Goal: Transaction & Acquisition: Book appointment/travel/reservation

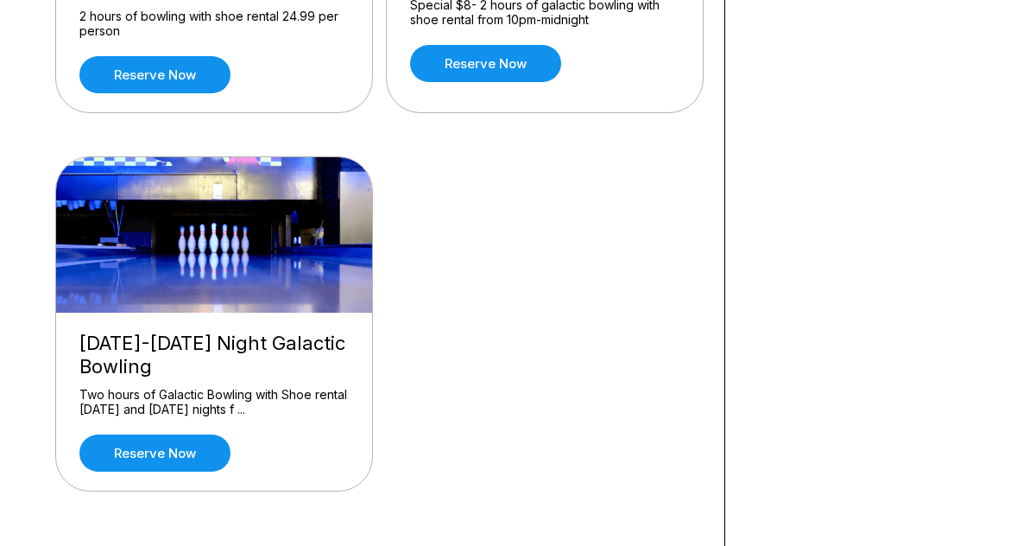
scroll to position [432, 0]
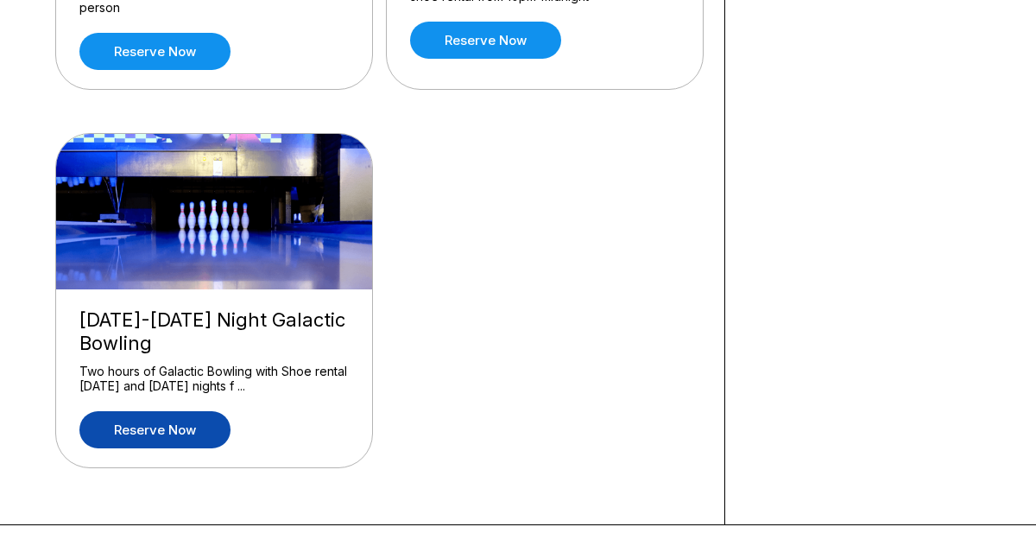
click at [174, 441] on link "Reserve now" at bounding box center [154, 429] width 151 height 37
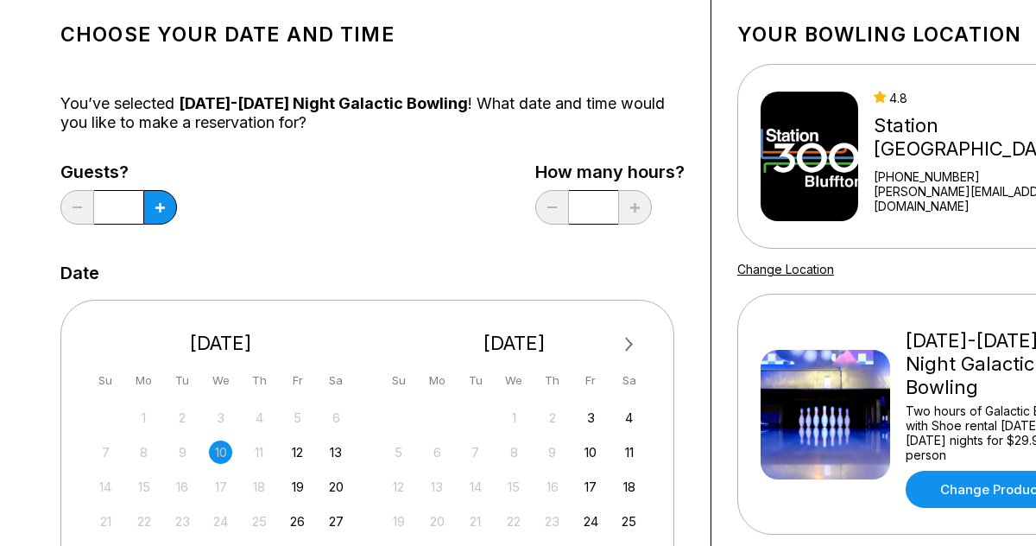
scroll to position [238, 0]
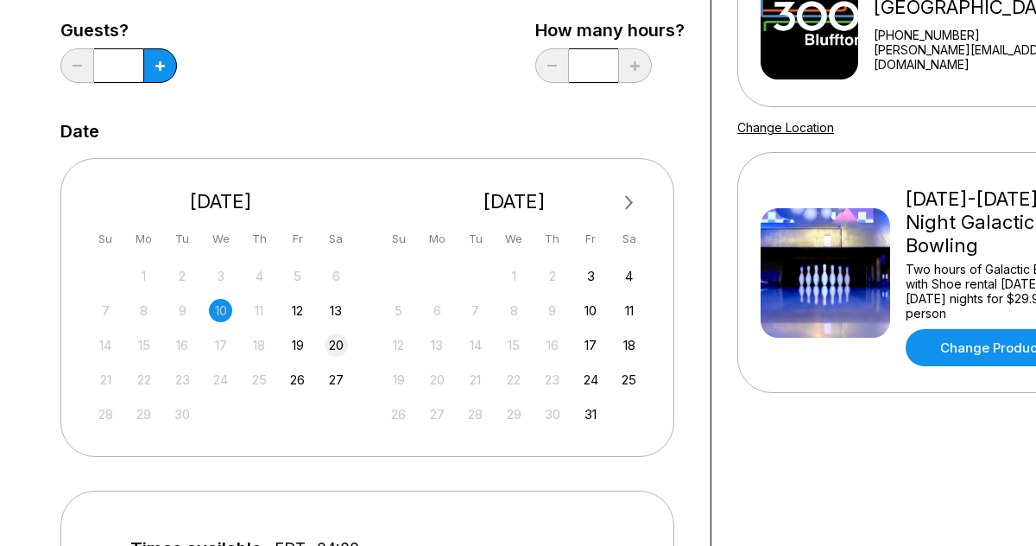
click at [334, 345] on div "20" at bounding box center [336, 344] width 23 height 23
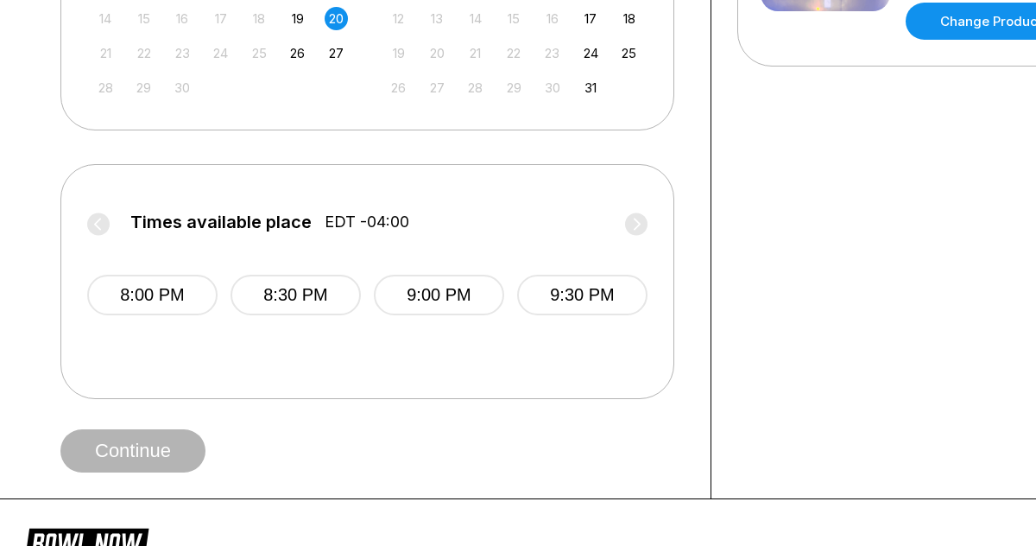
scroll to position [567, 0]
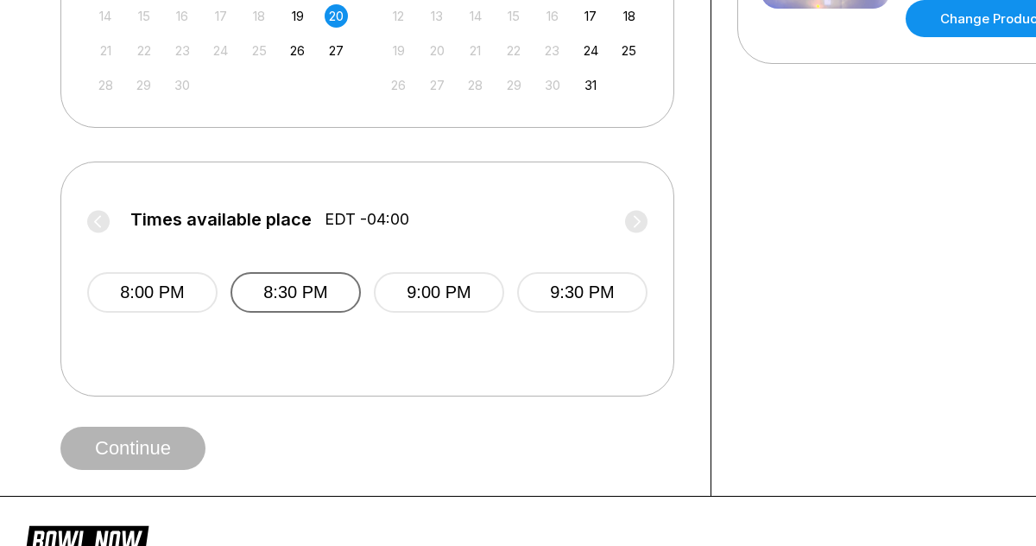
click at [288, 285] on button "8:30 PM" at bounding box center [296, 292] width 130 height 41
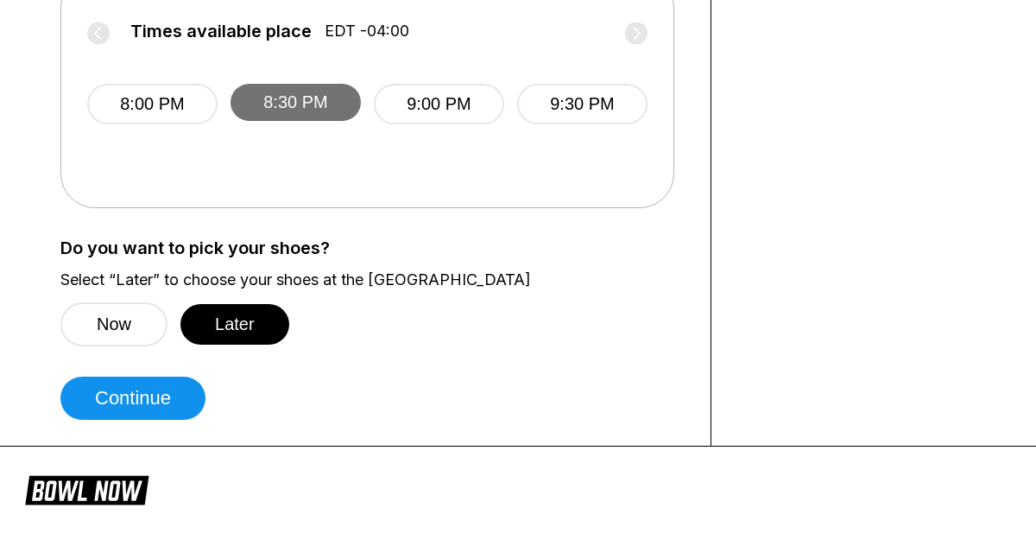
scroll to position [757, 0]
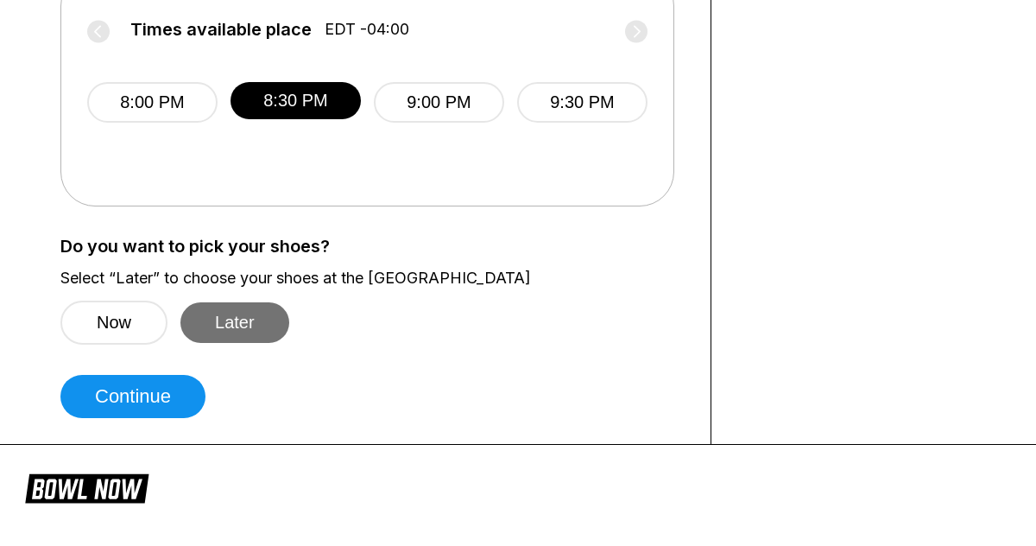
click at [245, 330] on button "Later" at bounding box center [234, 322] width 109 height 41
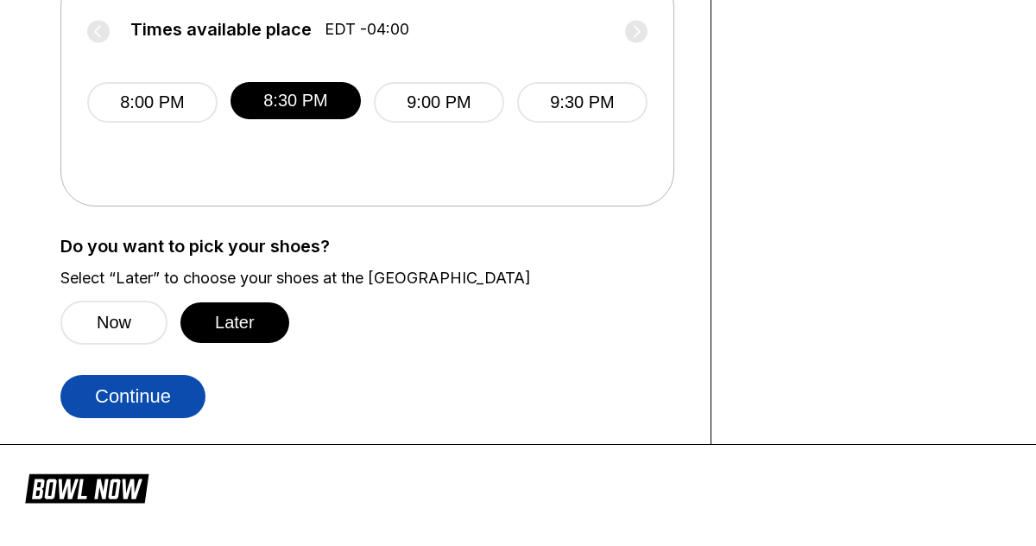
click at [166, 402] on button "Continue" at bounding box center [132, 396] width 145 height 43
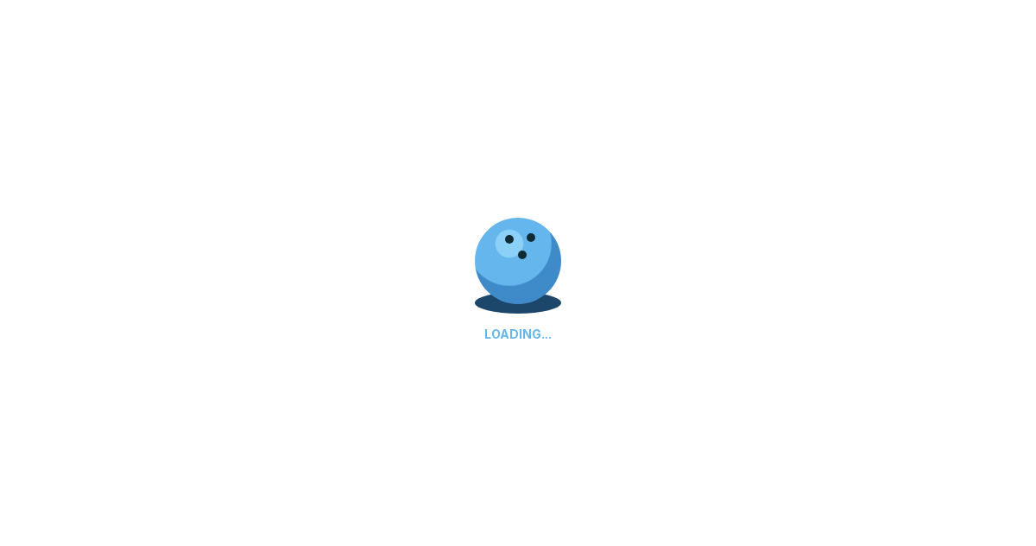
select select "**"
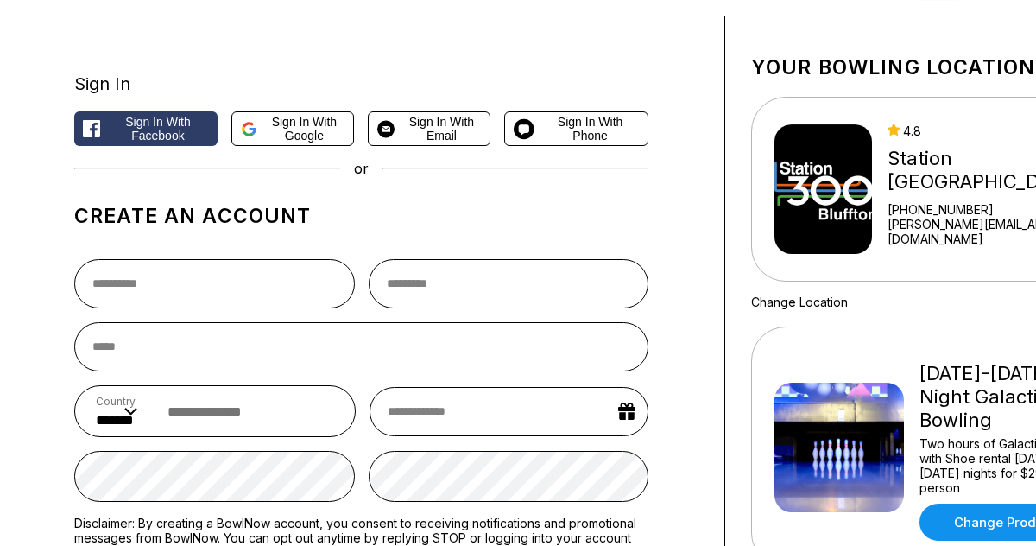
scroll to position [63, 0]
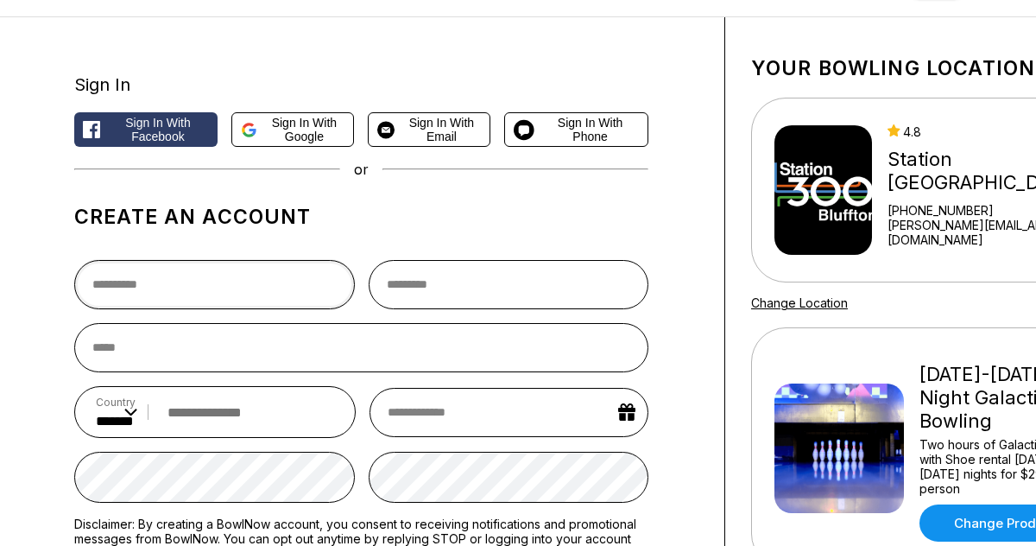
click at [163, 289] on input "text" at bounding box center [214, 284] width 281 height 49
type input "******"
type input "**********"
click at [253, 411] on input "tel" at bounding box center [246, 412] width 175 height 32
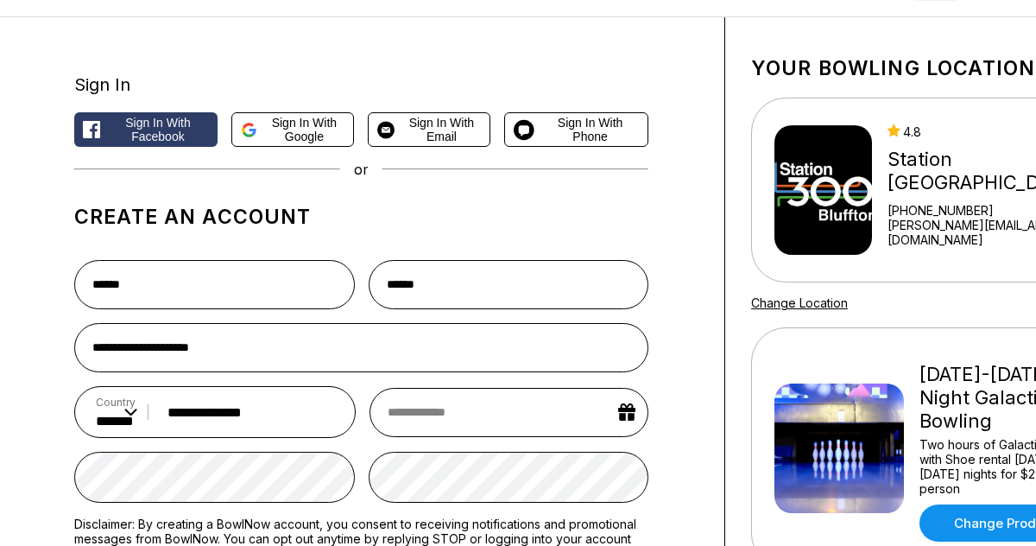
type input "**********"
select select "*"
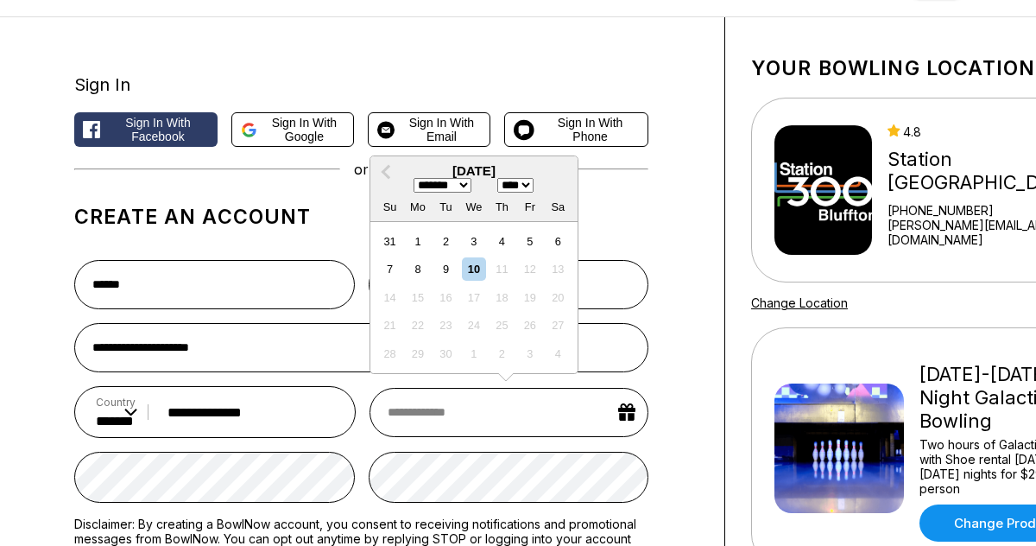
click at [534, 187] on select "**** **** **** **** **** **** **** **** **** **** **** **** **** **** **** ****…" at bounding box center [515, 185] width 36 height 15
select select "****"
click at [502, 180] on select "**** **** **** **** **** **** **** **** **** **** **** **** **** **** **** ****…" at bounding box center [515, 185] width 36 height 15
drag, startPoint x: 517, startPoint y: 3, endPoint x: 476, endPoint y: 302, distance: 301.7
click at [476, 302] on div "17" at bounding box center [473, 297] width 23 height 23
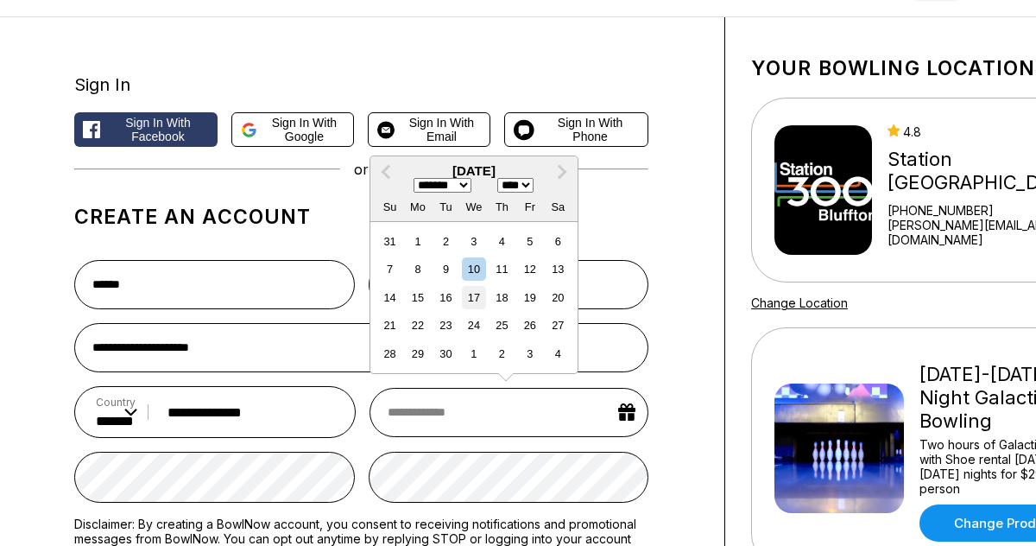
type input "**********"
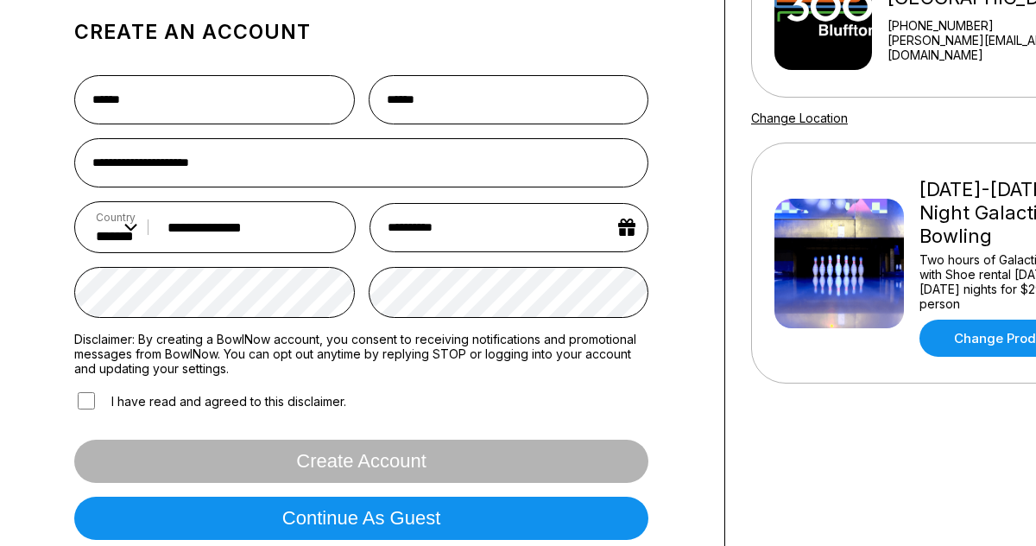
scroll to position [257, 0]
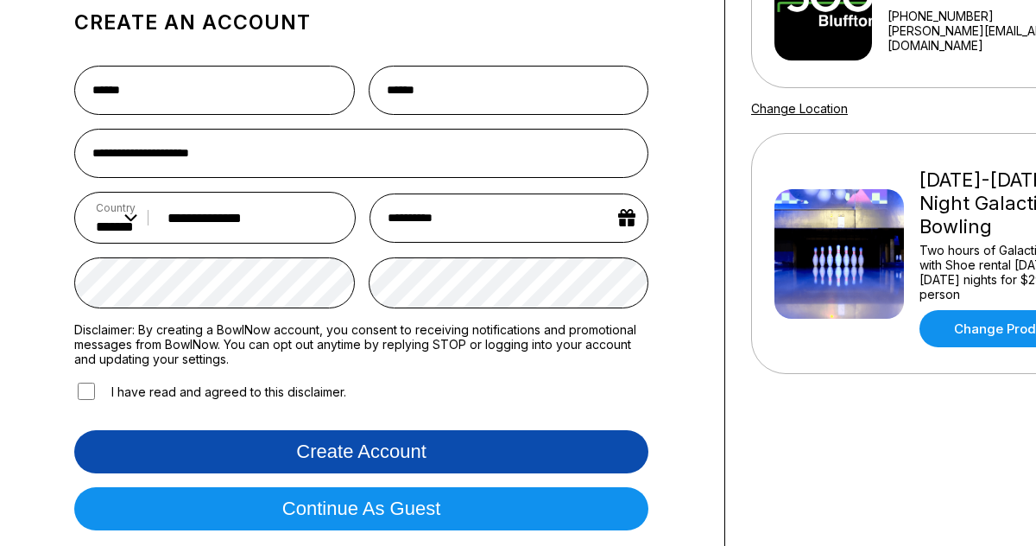
click at [252, 459] on button "Create account" at bounding box center [361, 451] width 574 height 43
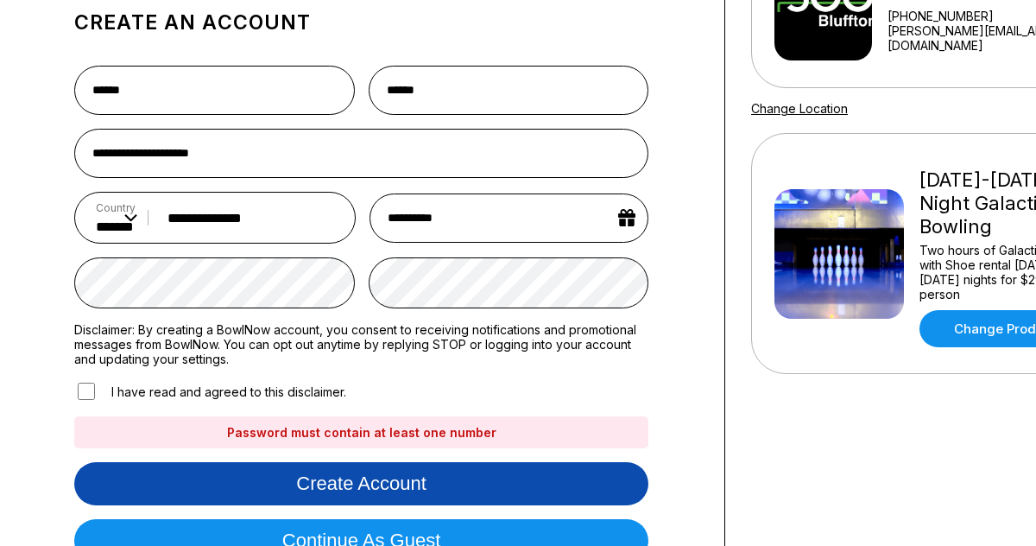
click at [385, 486] on button "Create account" at bounding box center [361, 483] width 574 height 43
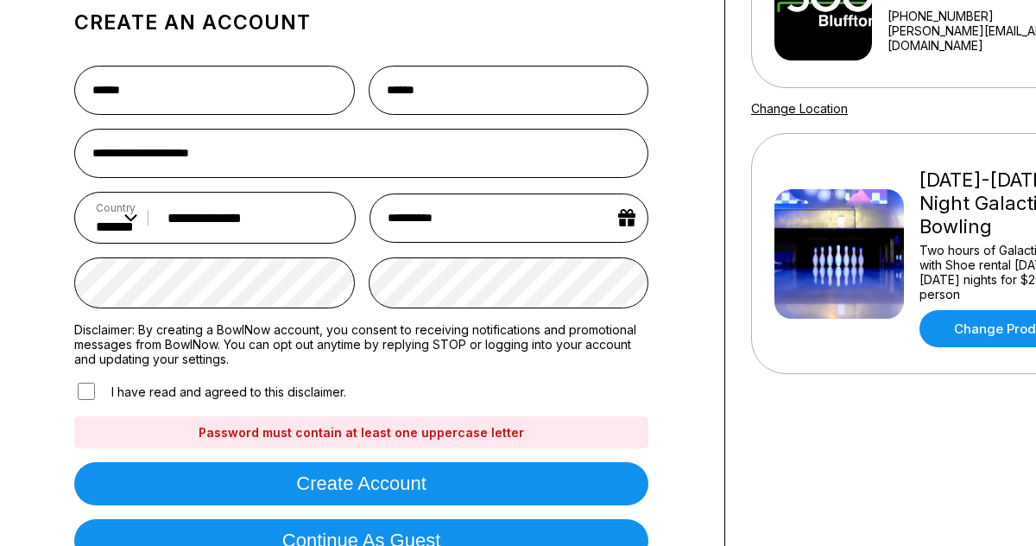
click at [381, 510] on form "**********" at bounding box center [361, 314] width 574 height 524
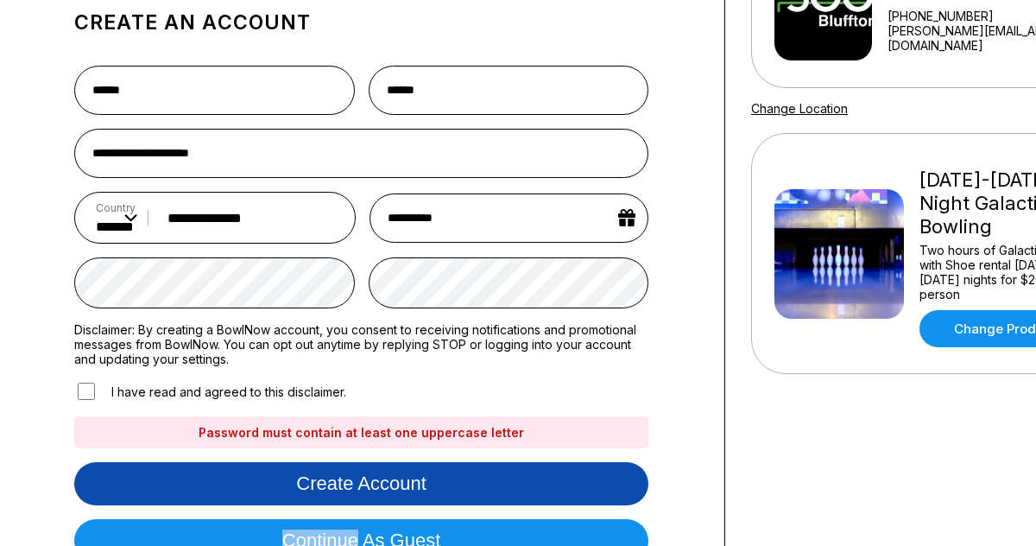
click at [376, 491] on button "Create account" at bounding box center [361, 483] width 574 height 43
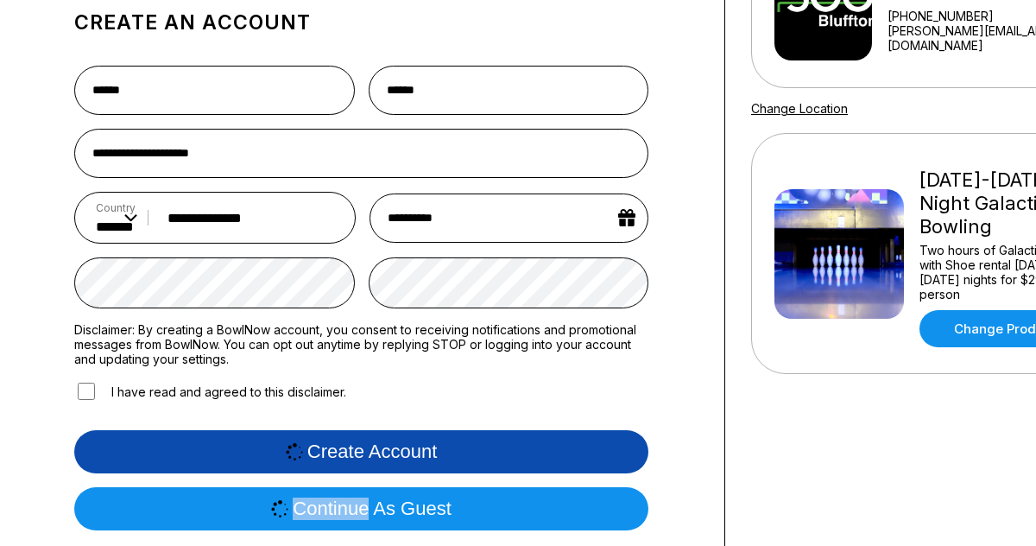
scroll to position [0, 0]
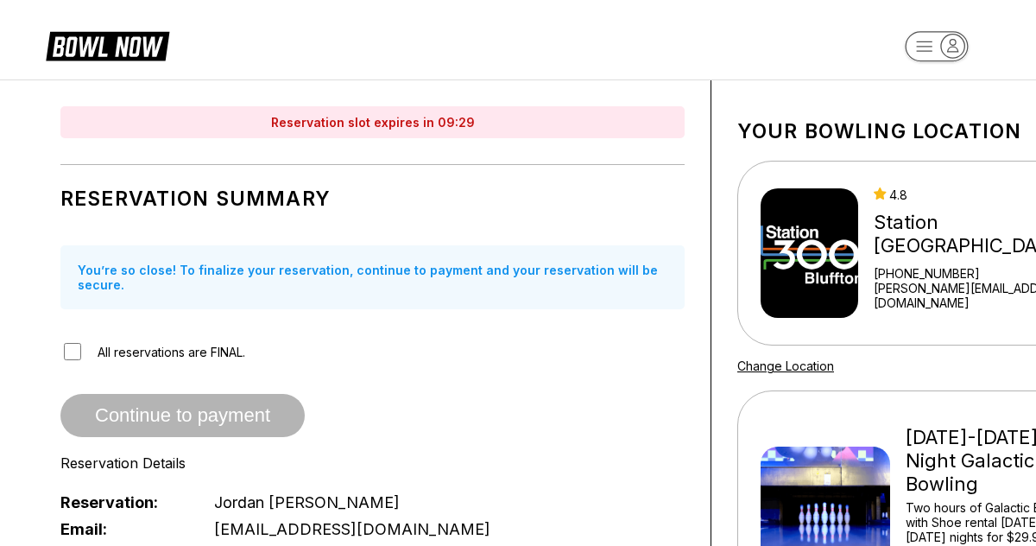
click at [933, 47] on rect "button" at bounding box center [936, 46] width 63 height 30
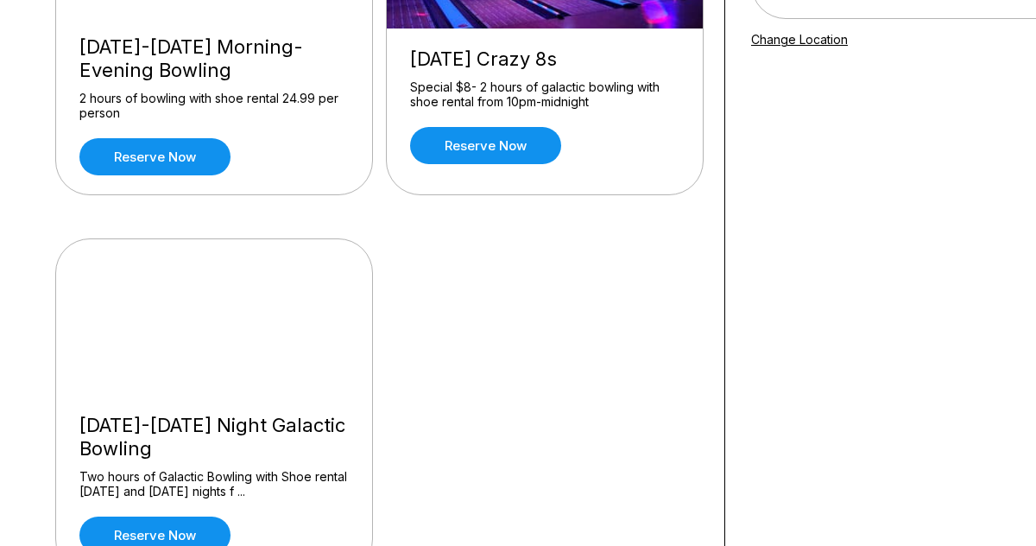
scroll to position [384, 0]
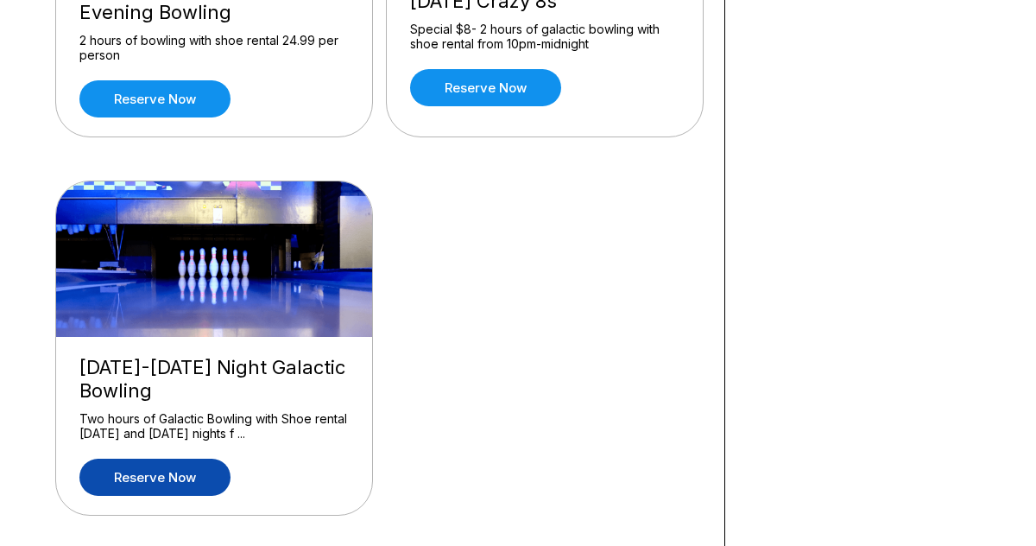
click at [210, 474] on link "Reserve now" at bounding box center [154, 477] width 151 height 37
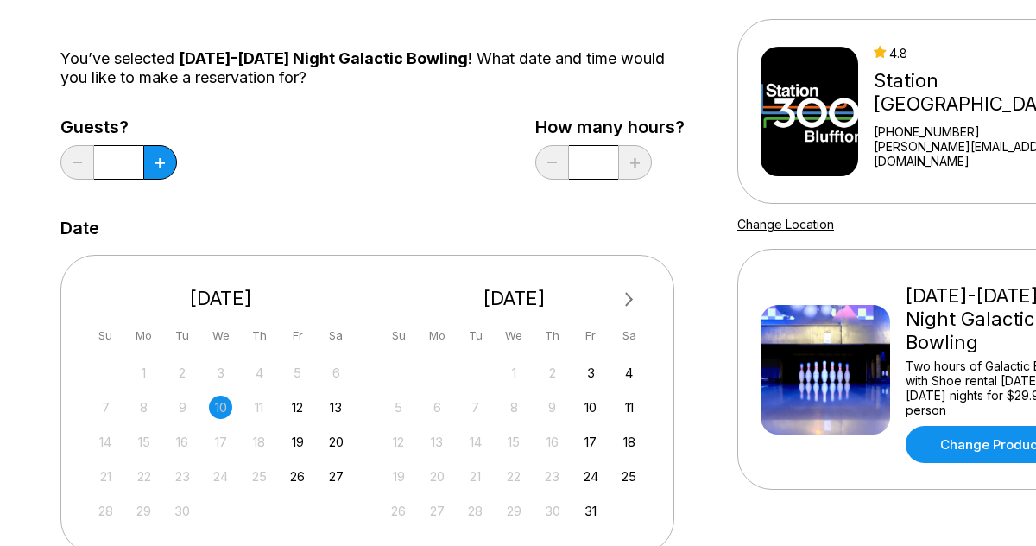
scroll to position [245, 0]
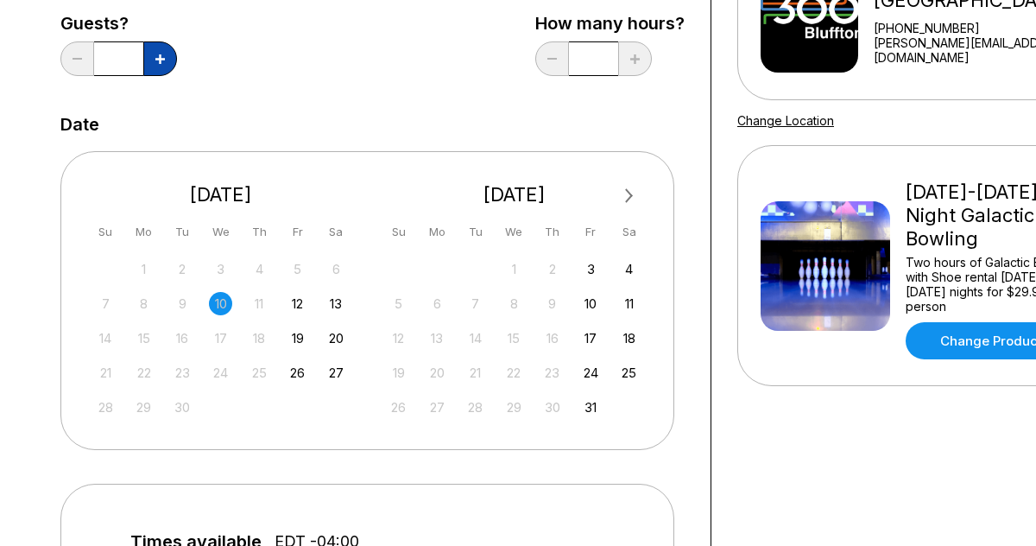
click at [162, 60] on icon at bounding box center [159, 58] width 9 height 9
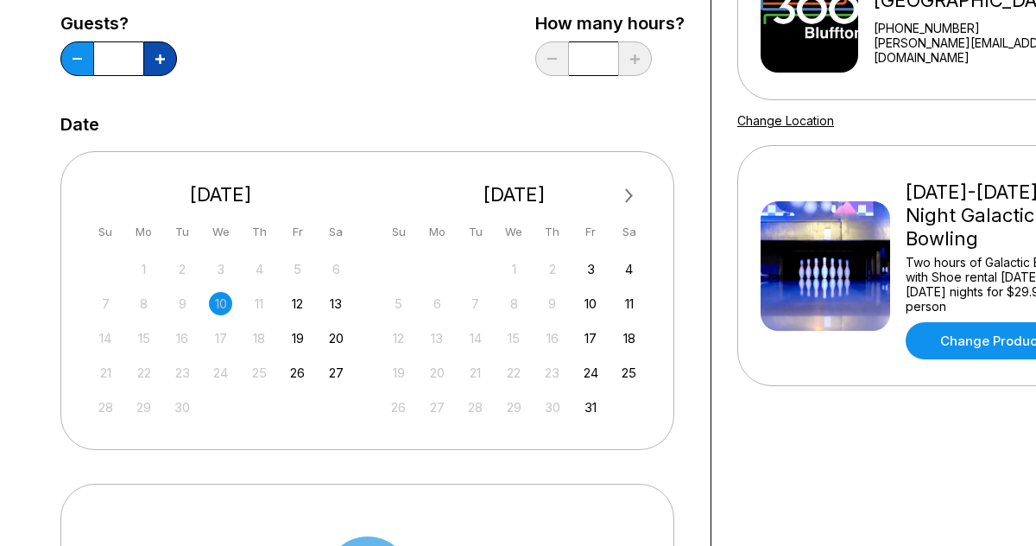
click at [162, 60] on icon at bounding box center [159, 58] width 9 height 9
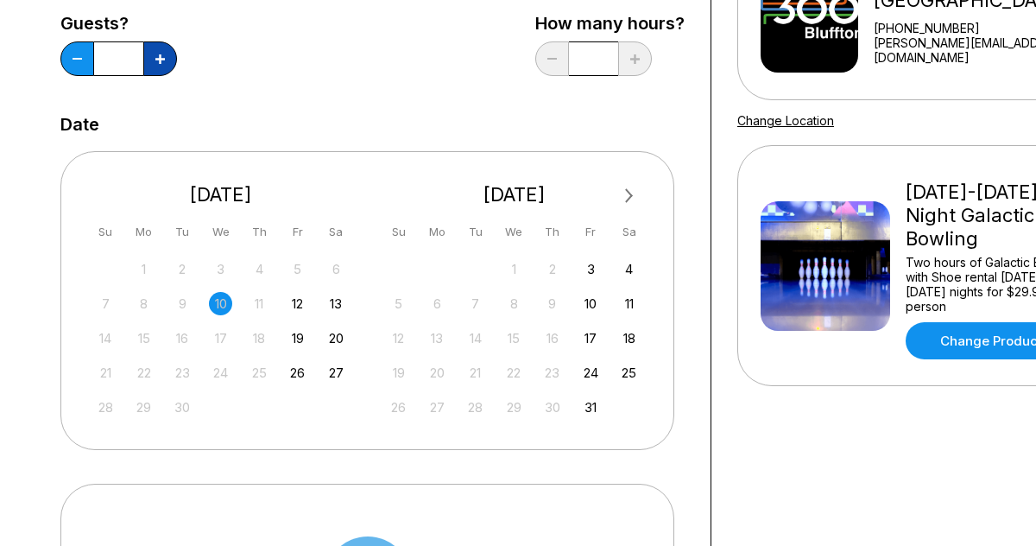
click at [162, 60] on icon at bounding box center [159, 58] width 9 height 9
type input "**"
click at [331, 329] on div "20" at bounding box center [336, 337] width 23 height 23
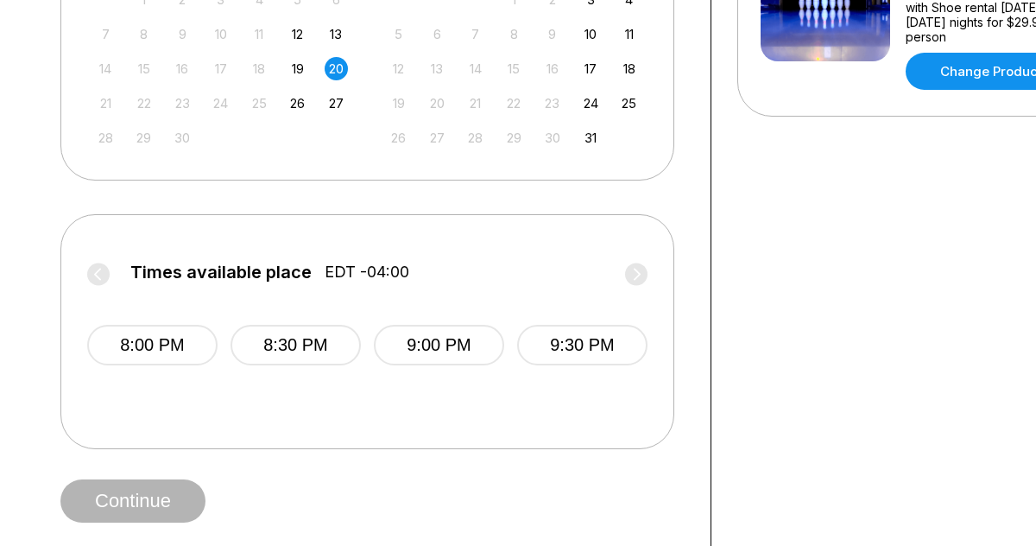
scroll to position [526, 0]
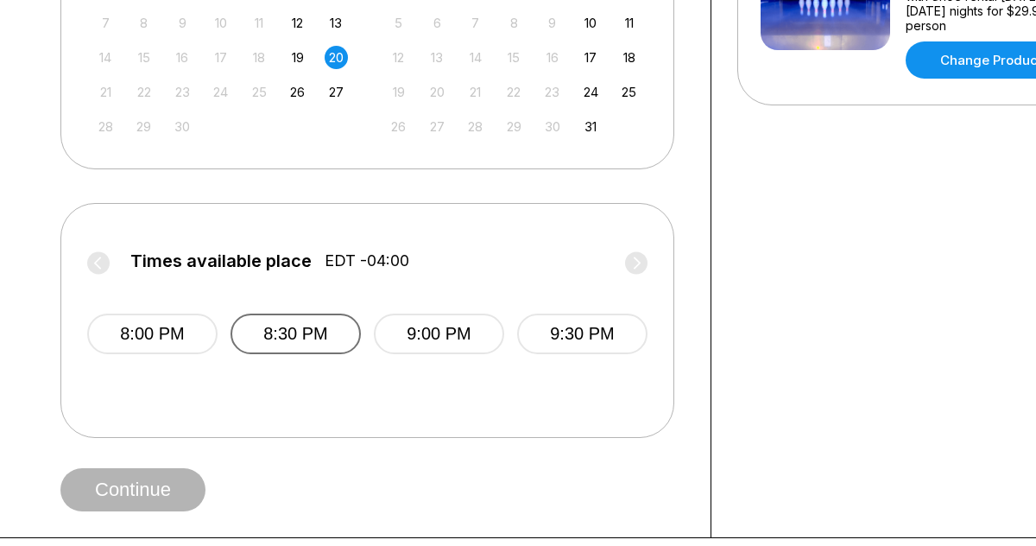
click at [310, 328] on button "8:30 PM" at bounding box center [296, 333] width 130 height 41
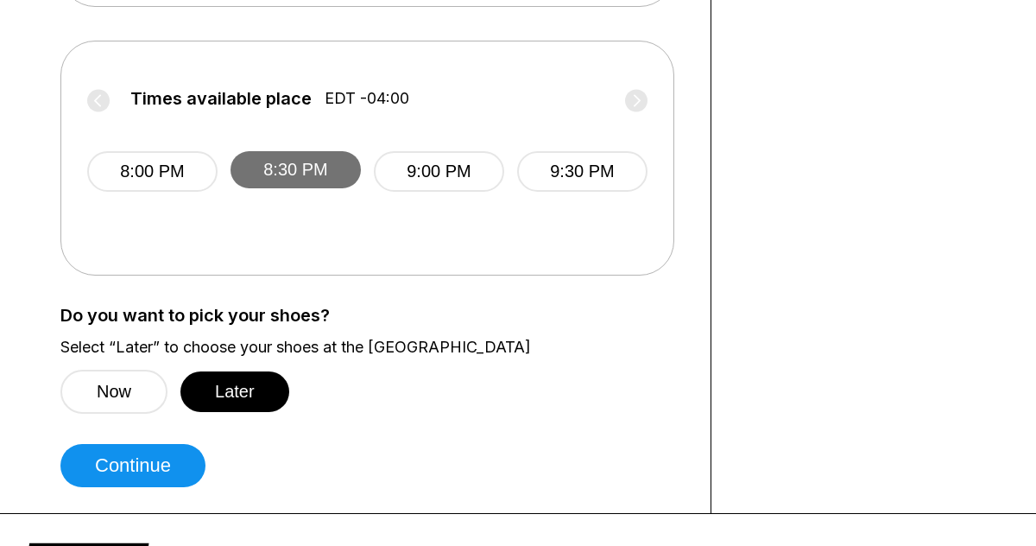
scroll to position [785, 0]
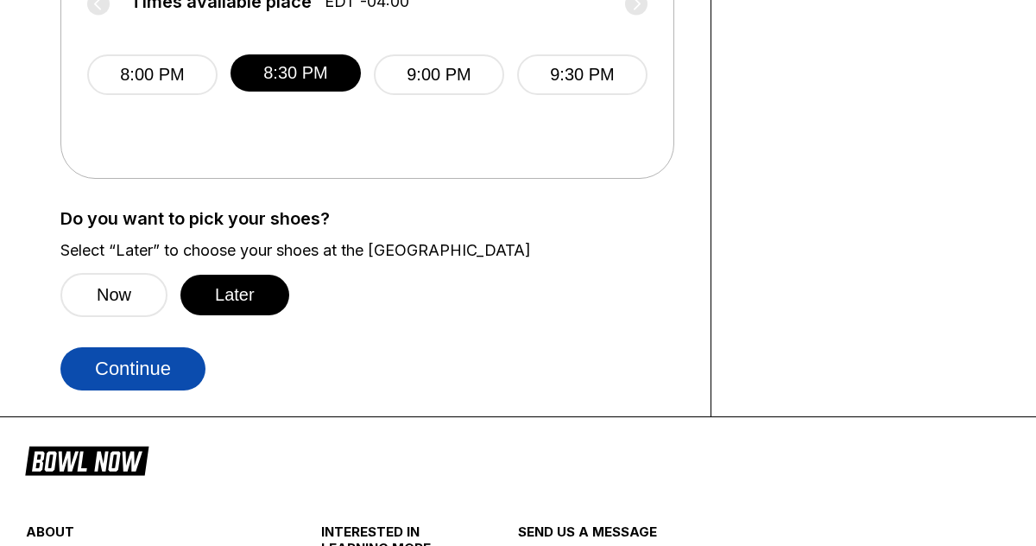
click at [153, 382] on button "Continue" at bounding box center [132, 368] width 145 height 43
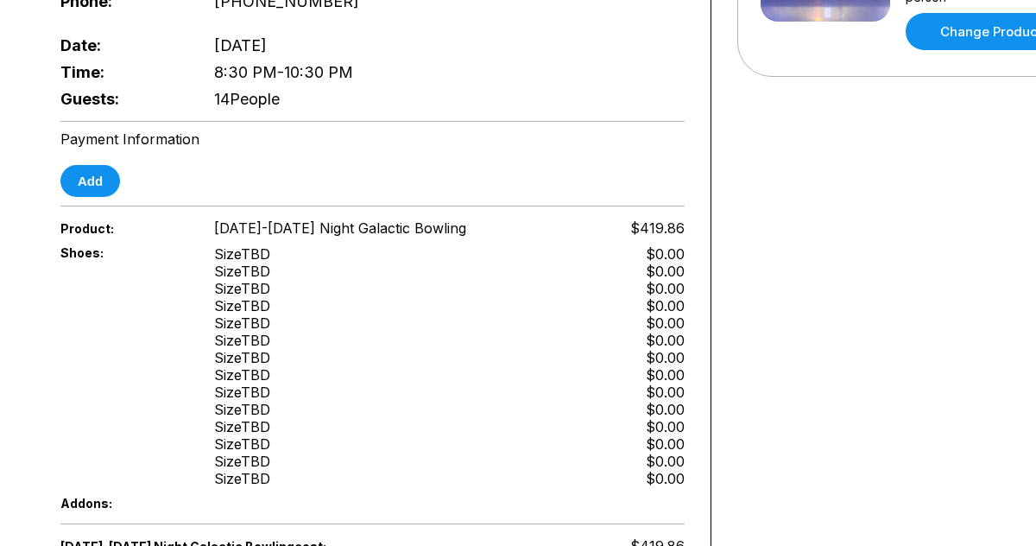
scroll to position [545, 0]
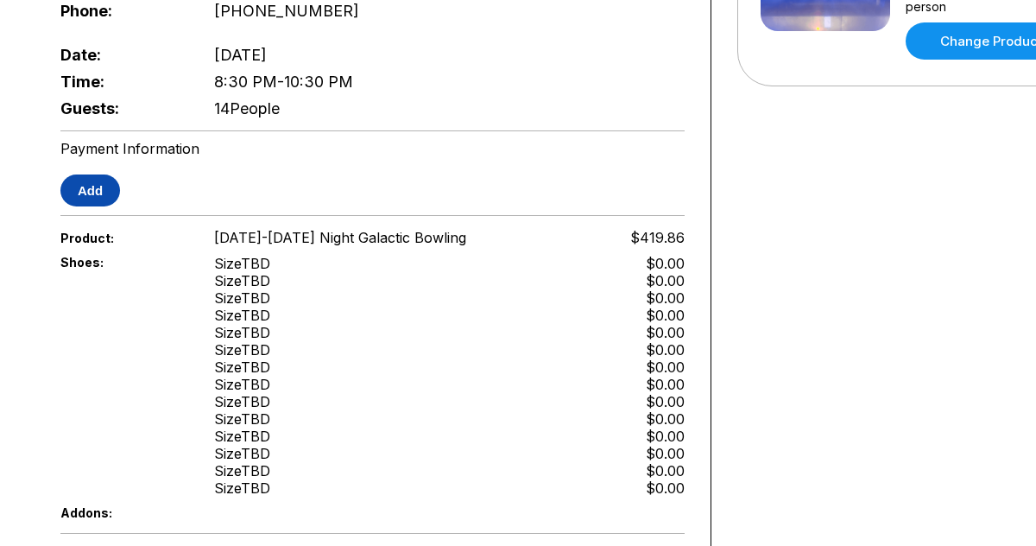
click at [92, 187] on button "Add" at bounding box center [90, 190] width 60 height 32
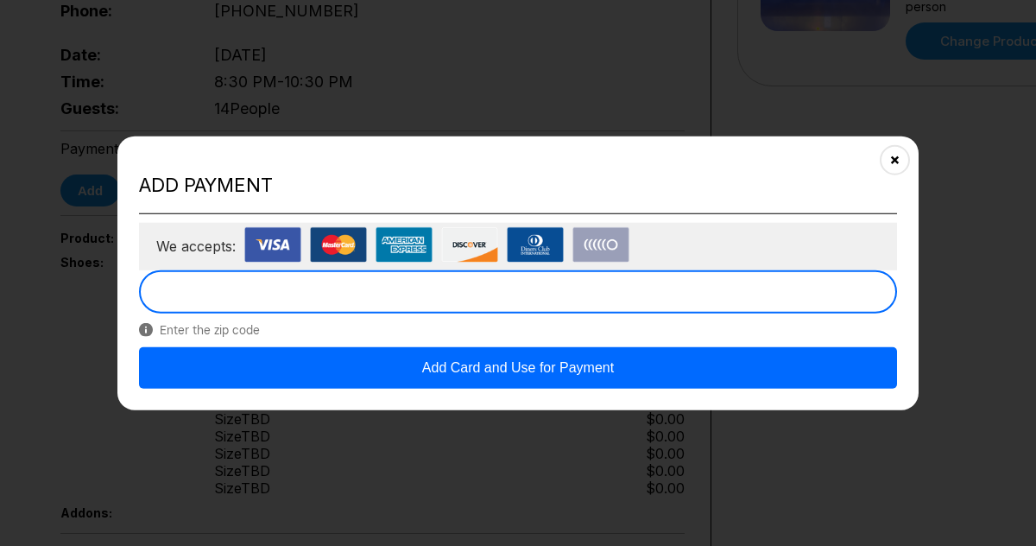
click at [370, 371] on button "Add Card and Use for Payment" at bounding box center [518, 366] width 758 height 41
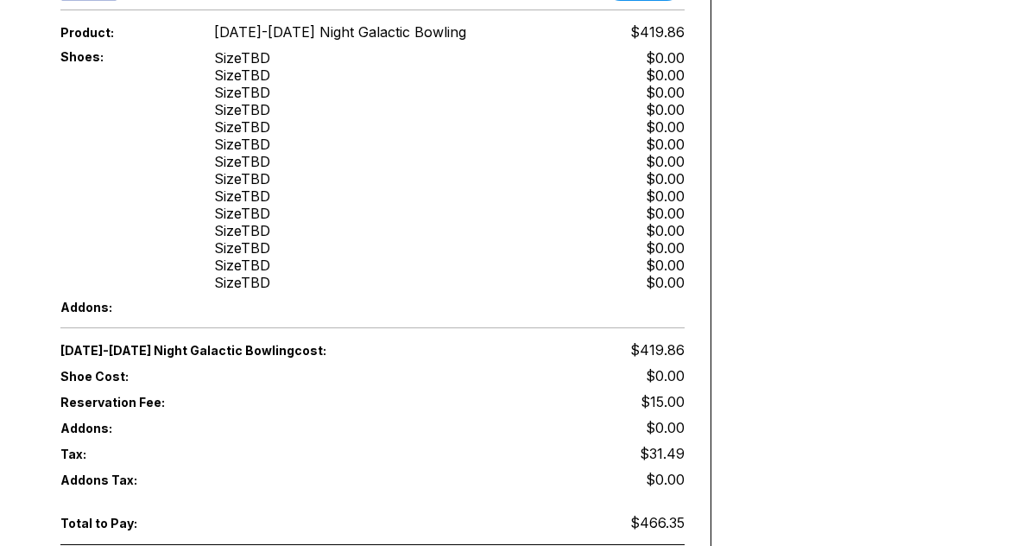
scroll to position [587, 0]
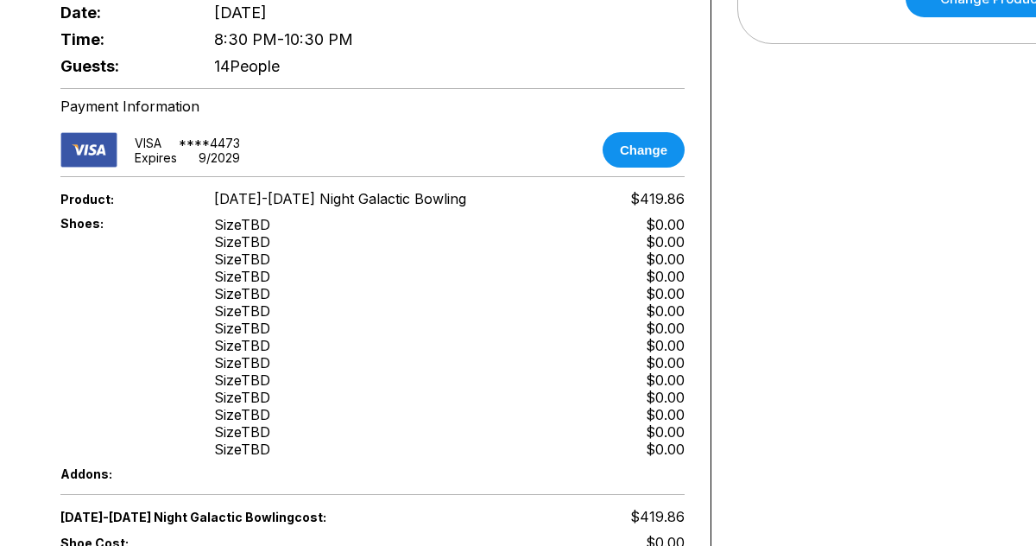
click at [370, 371] on div "Shoes: Size TBD Size TBD Size TBD Size TBD Size TBD Size TBD Size TBD Size TBD …" at bounding box center [372, 337] width 624 height 250
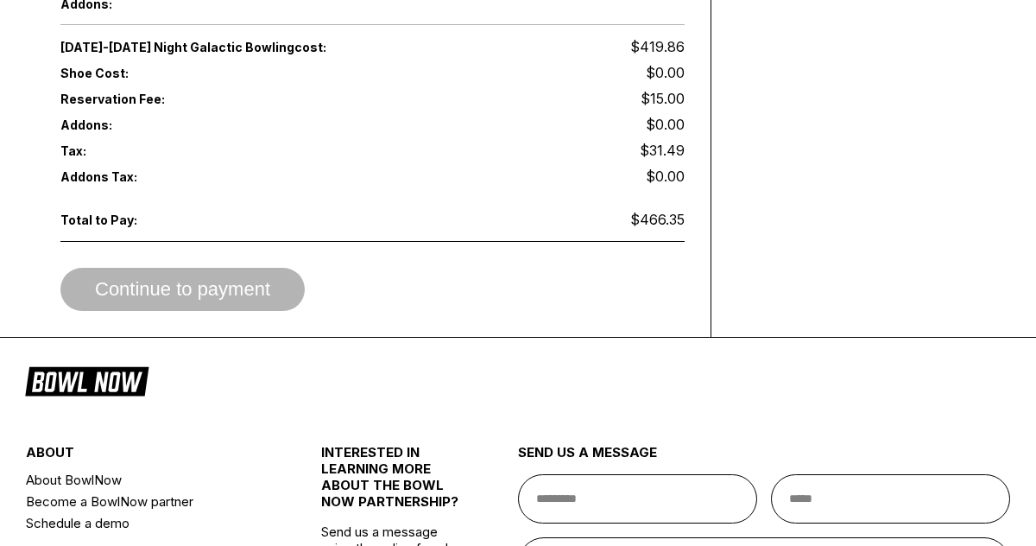
scroll to position [1114, 0]
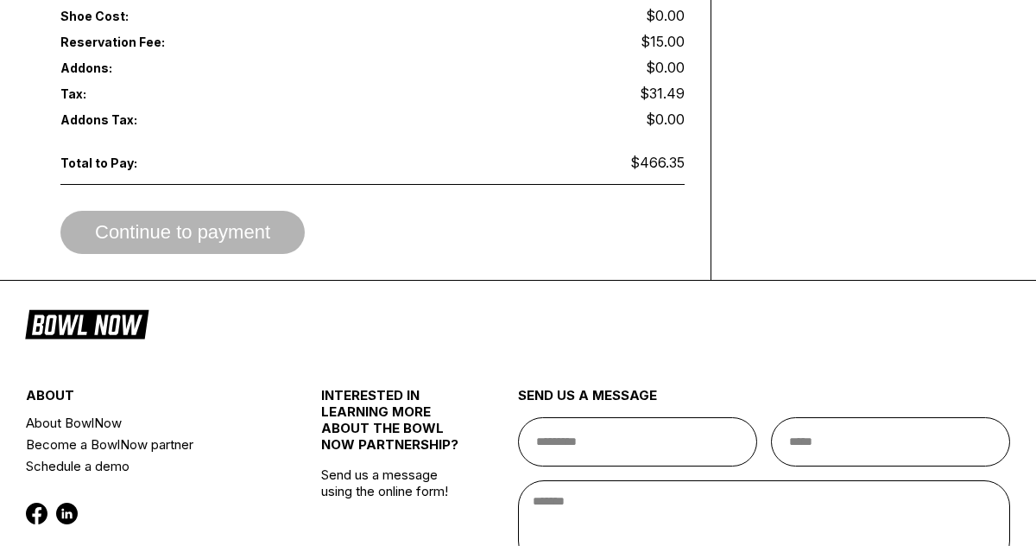
click at [274, 228] on div "Continue to payment" at bounding box center [372, 232] width 624 height 43
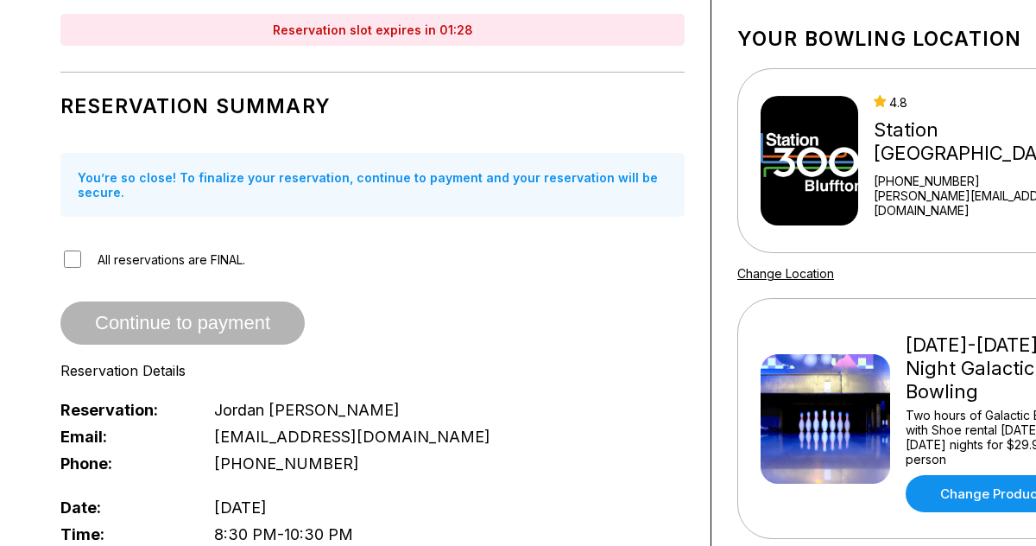
scroll to position [95, 0]
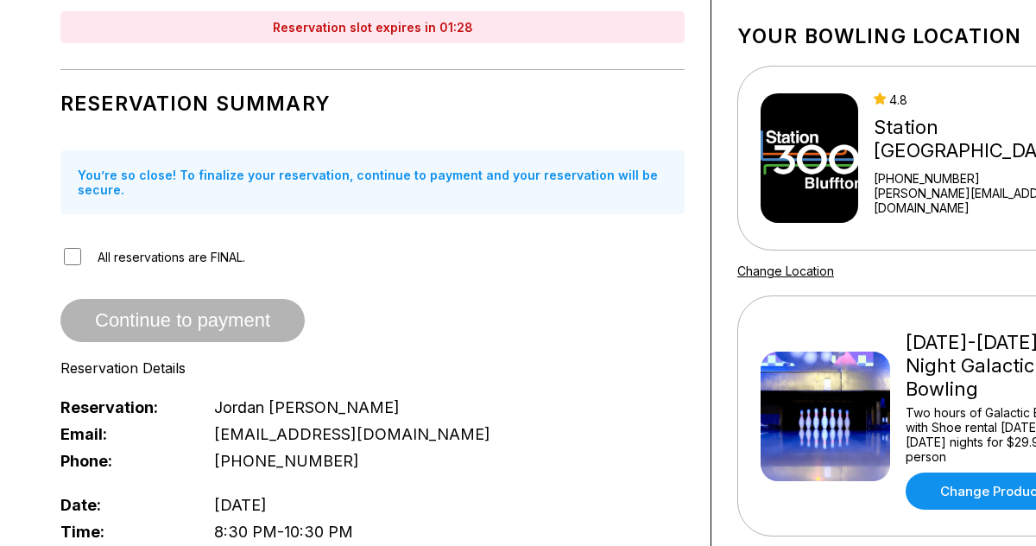
click at [223, 252] on span "All reservations are FINAL." at bounding box center [172, 257] width 148 height 15
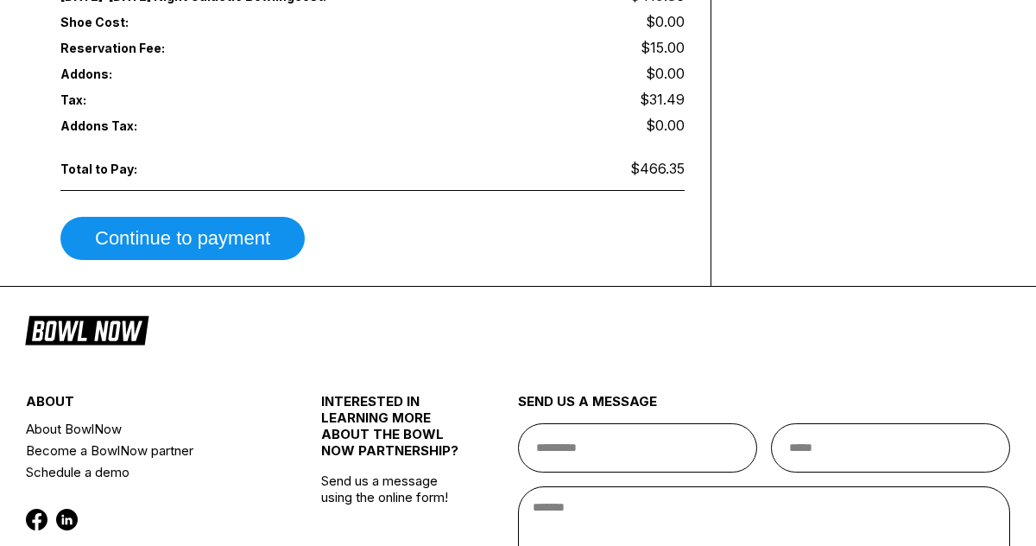
scroll to position [1151, 0]
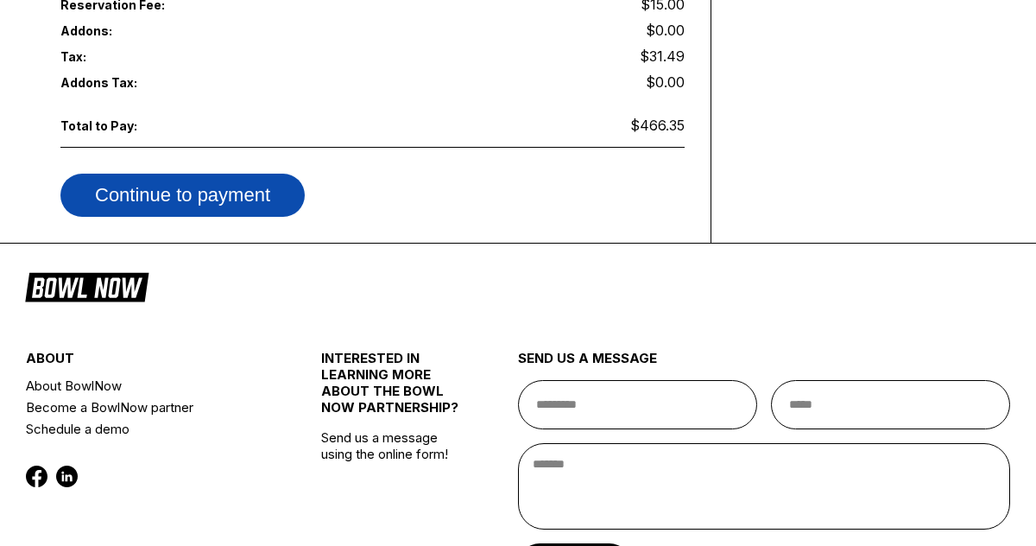
click at [182, 196] on button "Continue to payment" at bounding box center [182, 195] width 244 height 43
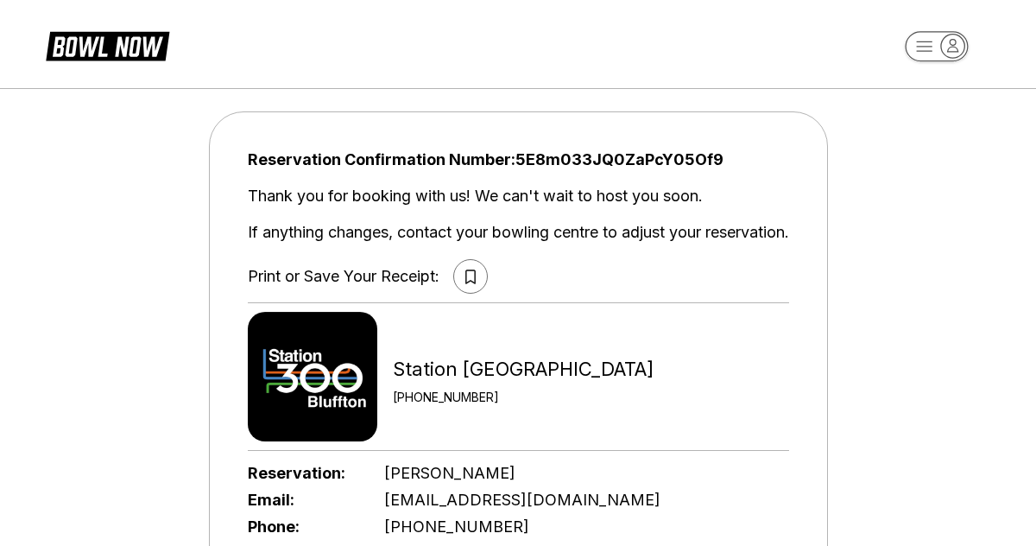
click at [465, 279] on icon at bounding box center [470, 276] width 10 height 15
